Goal: Task Accomplishment & Management: Use online tool/utility

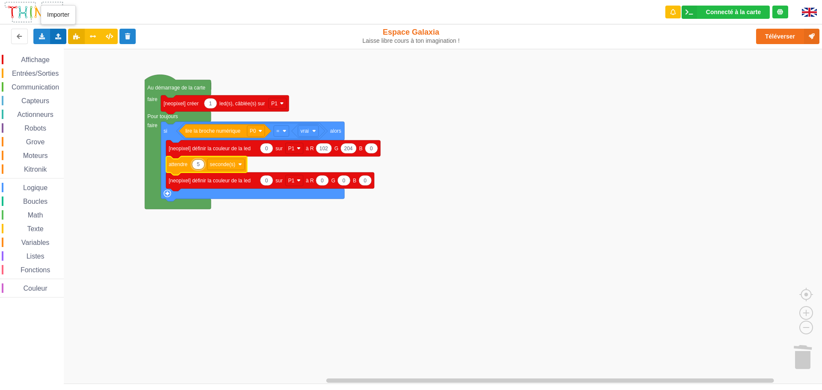
click at [56, 34] on icon at bounding box center [58, 35] width 7 height 5
click at [85, 56] on div "Importer un assemblage de blocs" at bounding box center [112, 52] width 114 height 15
click at [26, 87] on span "Communication" at bounding box center [35, 86] width 50 height 7
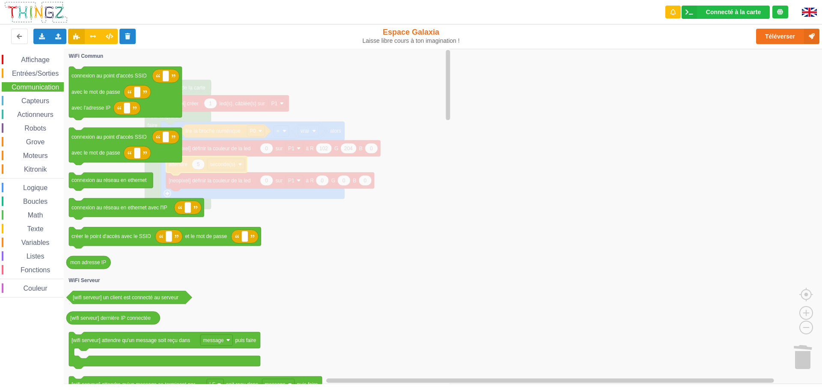
click at [34, 76] on span "Entrées/Sorties" at bounding box center [35, 73] width 49 height 7
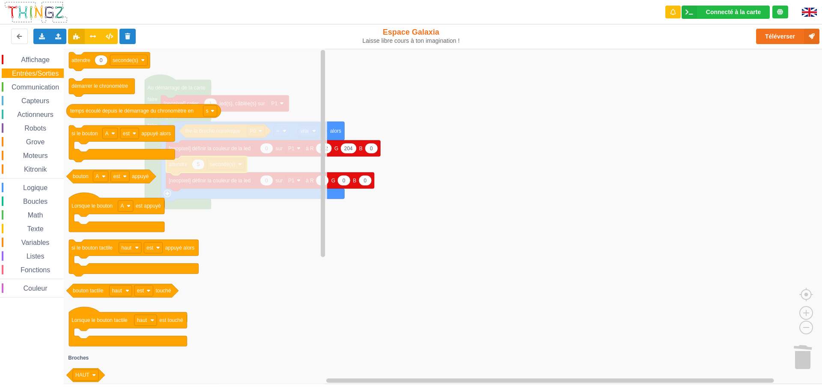
click at [37, 60] on span "Affichage" at bounding box center [35, 59] width 31 height 7
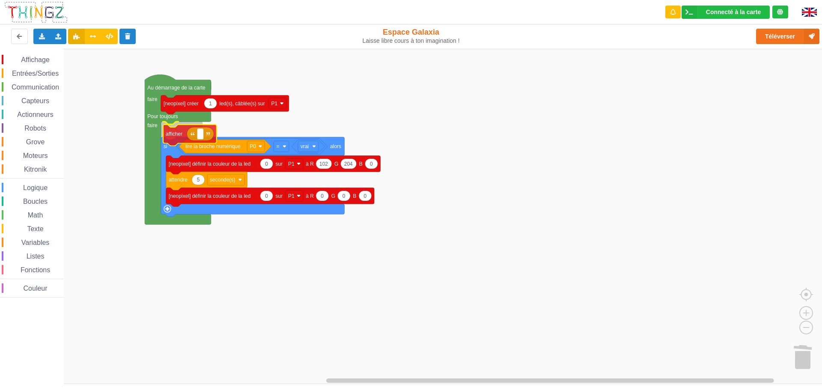
click at [173, 137] on div "Affichage Entrées/Sorties Communication Capteurs Actionneurs Robots Grove Moteu…" at bounding box center [414, 216] width 828 height 335
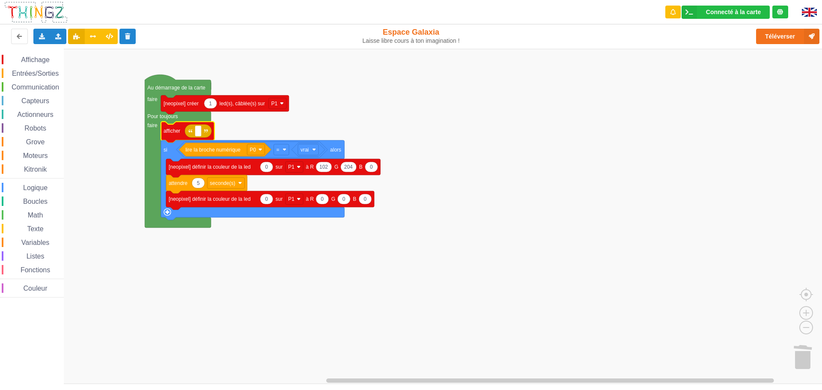
click at [32, 74] on span "Entrées/Sorties" at bounding box center [35, 73] width 49 height 7
click at [218, 134] on div "Affichage Entrées/Sorties Communication Capteurs Actionneurs Robots Grove Moteu…" at bounding box center [414, 216] width 828 height 335
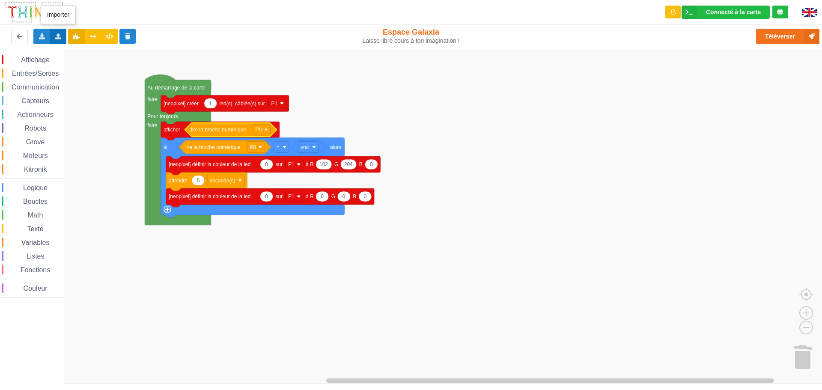
click at [57, 36] on icon at bounding box center [58, 35] width 7 height 5
click at [94, 54] on span "Importer un assemblage de blocs" at bounding box center [118, 52] width 89 height 7
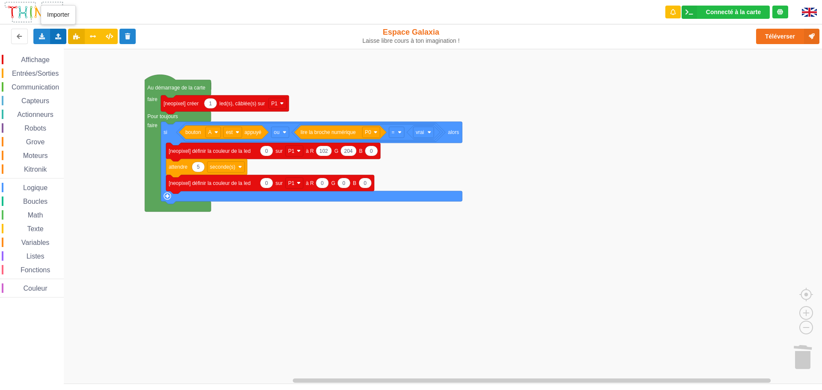
click at [61, 34] on icon at bounding box center [58, 35] width 7 height 5
click at [71, 51] on div "Importer un assemblage de blocs" at bounding box center [112, 52] width 114 height 15
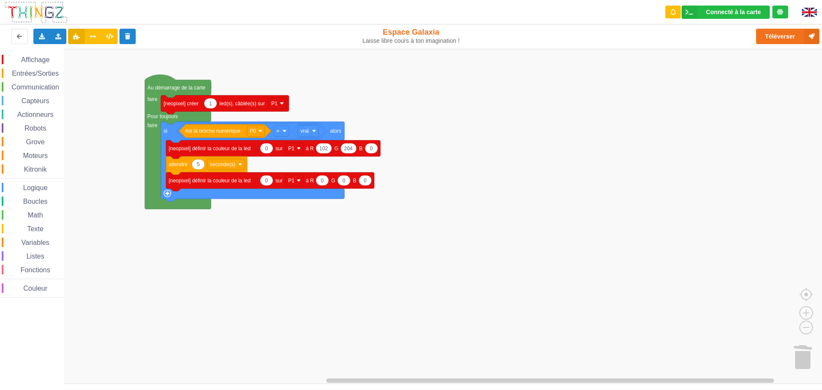
click at [31, 60] on span "Affichage" at bounding box center [35, 59] width 31 height 7
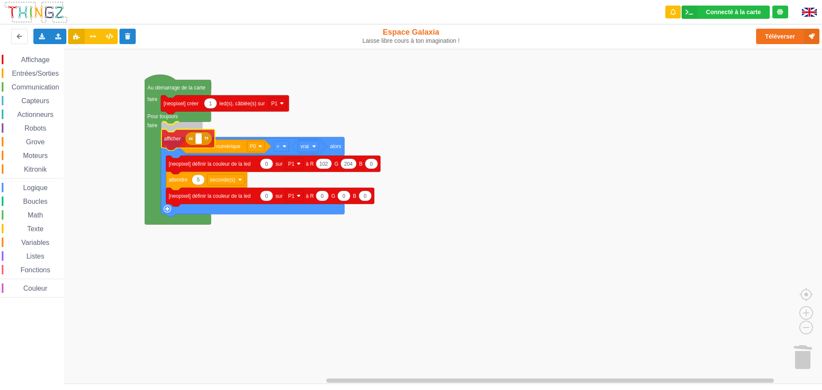
click at [173, 143] on div "Affichage Entrées/Sorties Communication Capteurs Actionneurs Robots Grove Moteu…" at bounding box center [414, 216] width 828 height 335
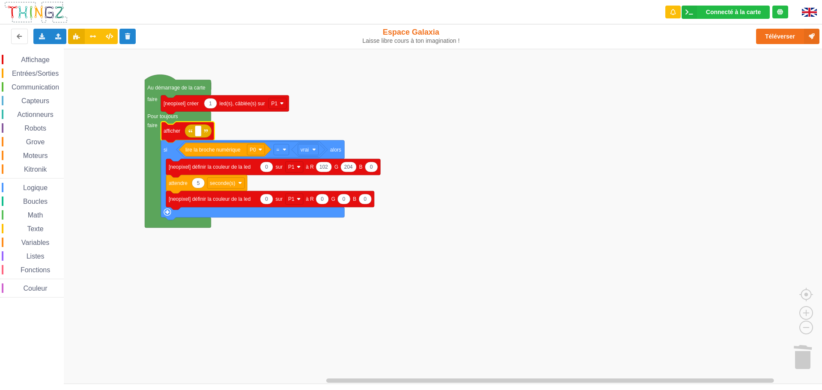
click at [31, 68] on div "Entrées/Sorties" at bounding box center [33, 72] width 62 height 9
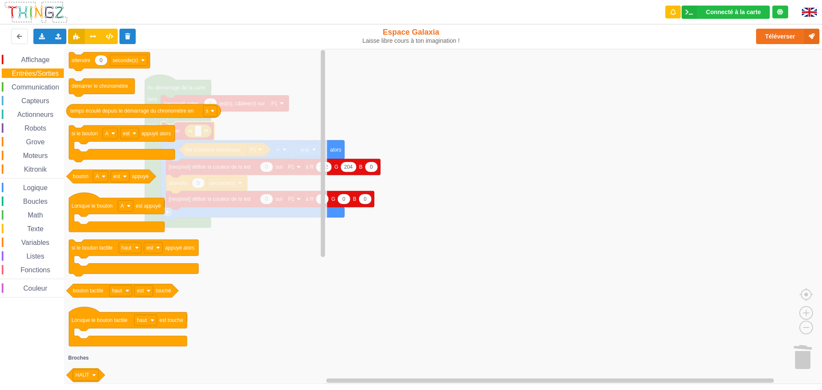
click at [33, 100] on span "Capteurs" at bounding box center [35, 100] width 30 height 7
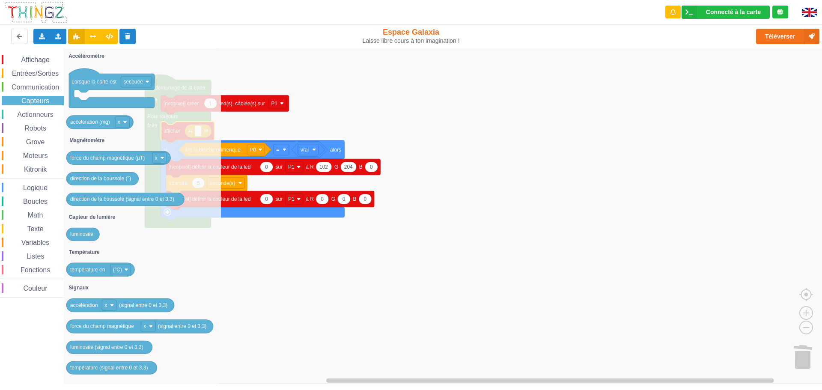
click at [37, 88] on span "Communication" at bounding box center [35, 86] width 50 height 7
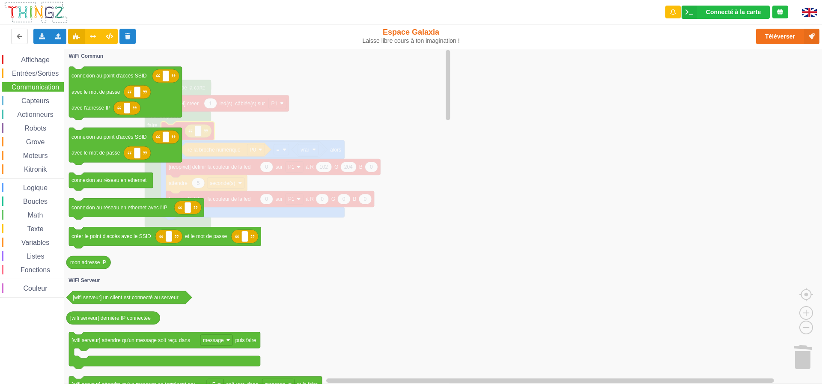
click at [39, 74] on span "Entrées/Sorties" at bounding box center [35, 73] width 49 height 7
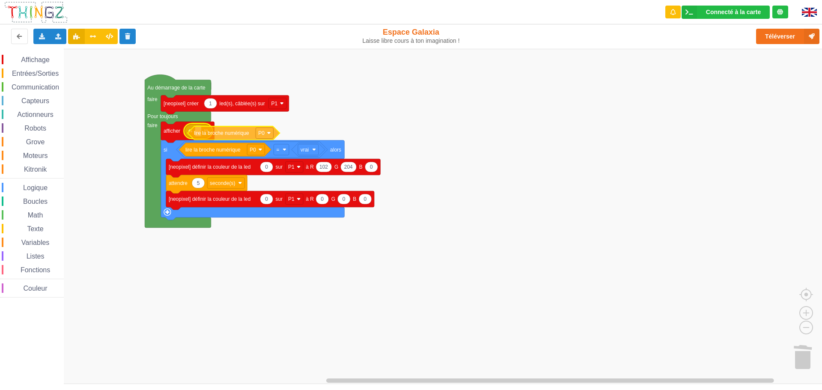
click at [226, 134] on div "Affichage Entrées/Sorties Communication Capteurs Actionneurs Robots Grove Moteu…" at bounding box center [414, 216] width 828 height 335
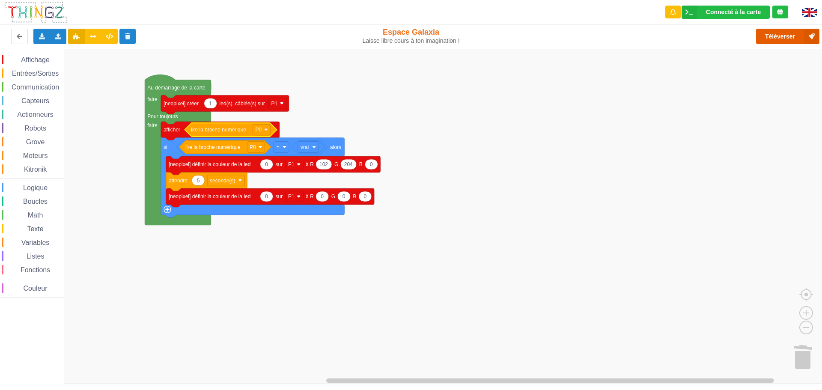
click at [776, 36] on button "Téléverser" at bounding box center [787, 36] width 63 height 15
